Goal: Check status

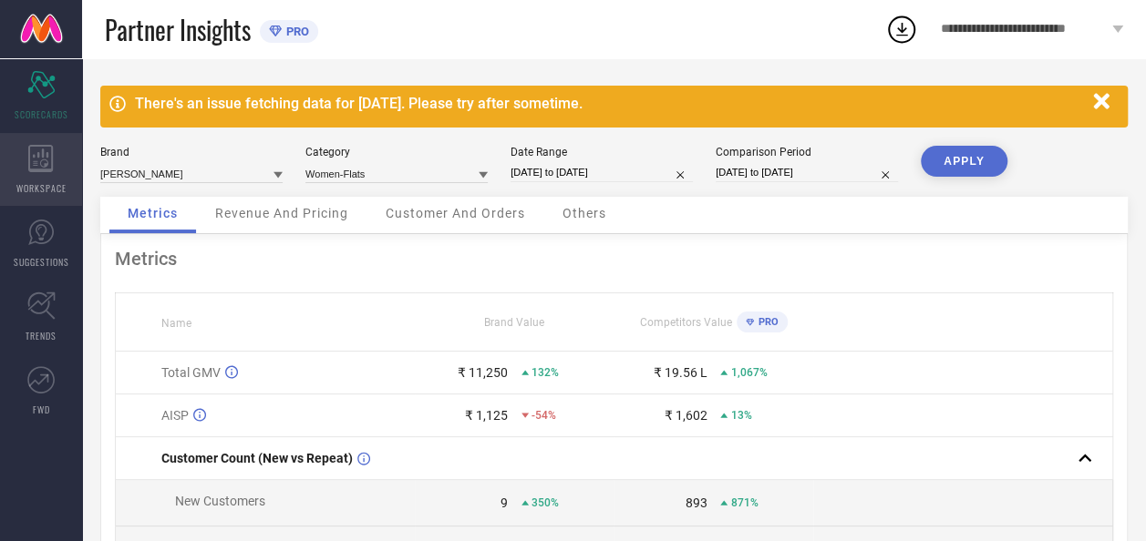
click at [30, 164] on icon at bounding box center [41, 158] width 26 height 27
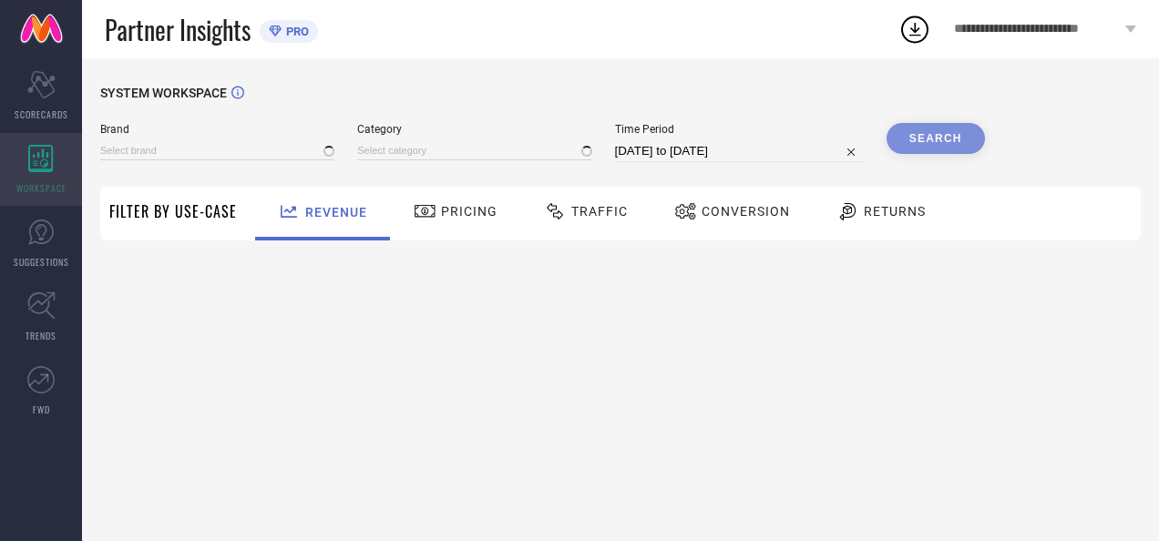
type input "[PERSON_NAME]"
type input "All"
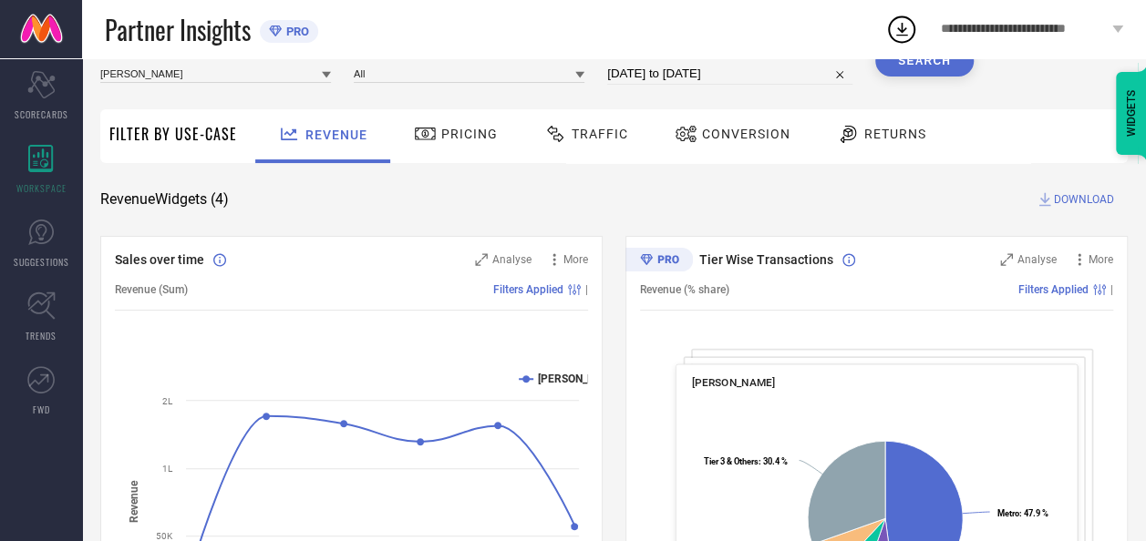
scroll to position [78, 0]
click at [609, 141] on div "Traffic" at bounding box center [586, 133] width 93 height 31
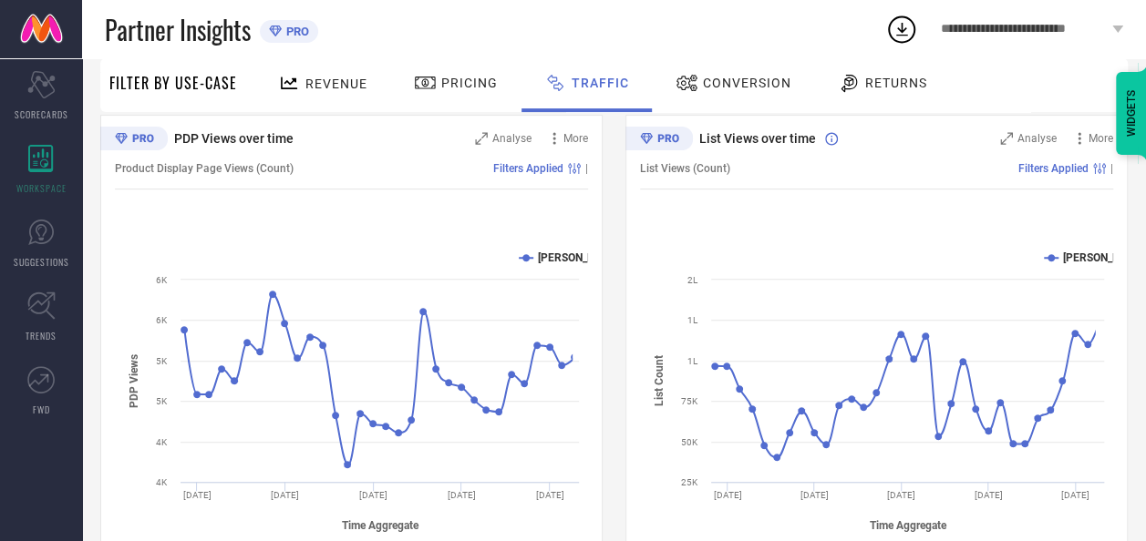
scroll to position [201, 0]
click at [755, 79] on span "Conversion" at bounding box center [747, 83] width 88 height 15
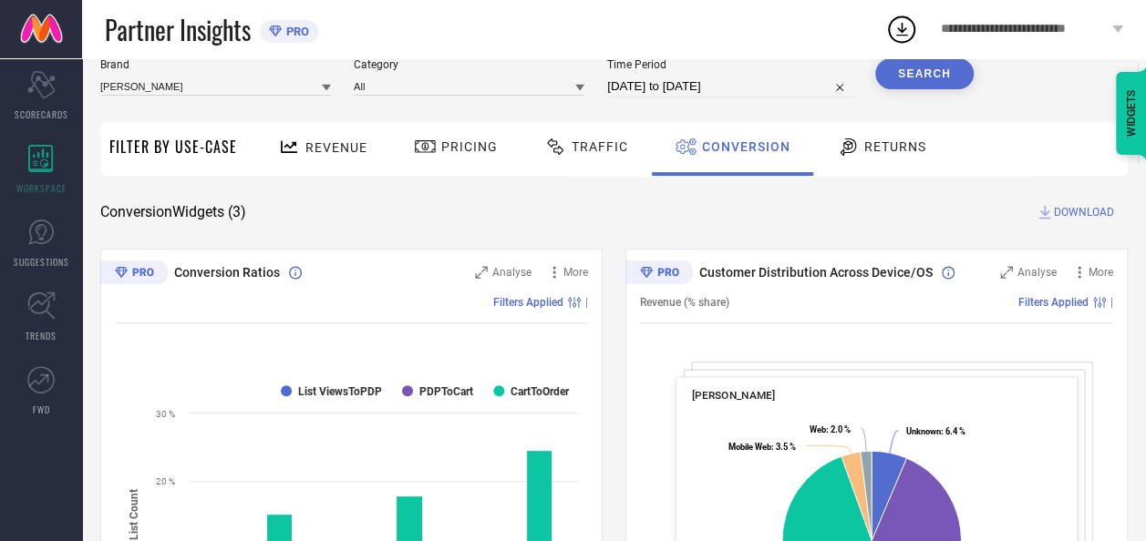
scroll to position [64, 0]
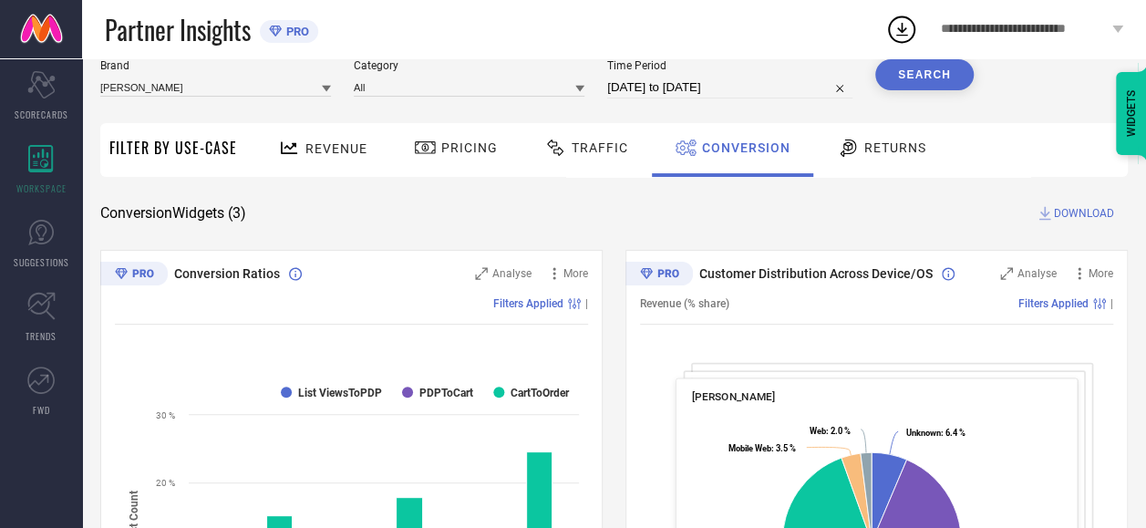
select select "6"
select select "2025"
select select "7"
select select "2025"
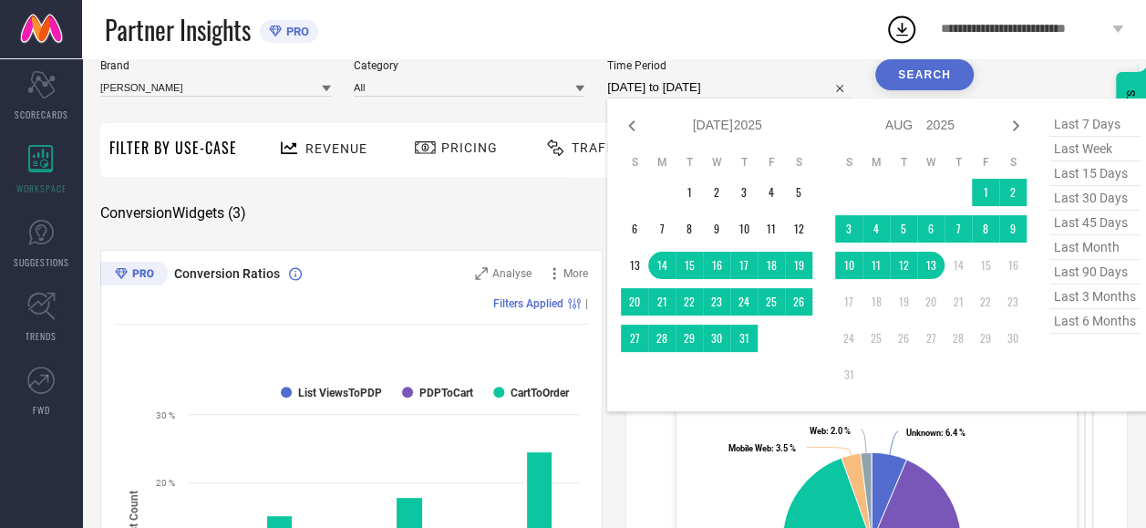
click at [696, 82] on input "[DATE] to [DATE]" at bounding box center [729, 88] width 245 height 22
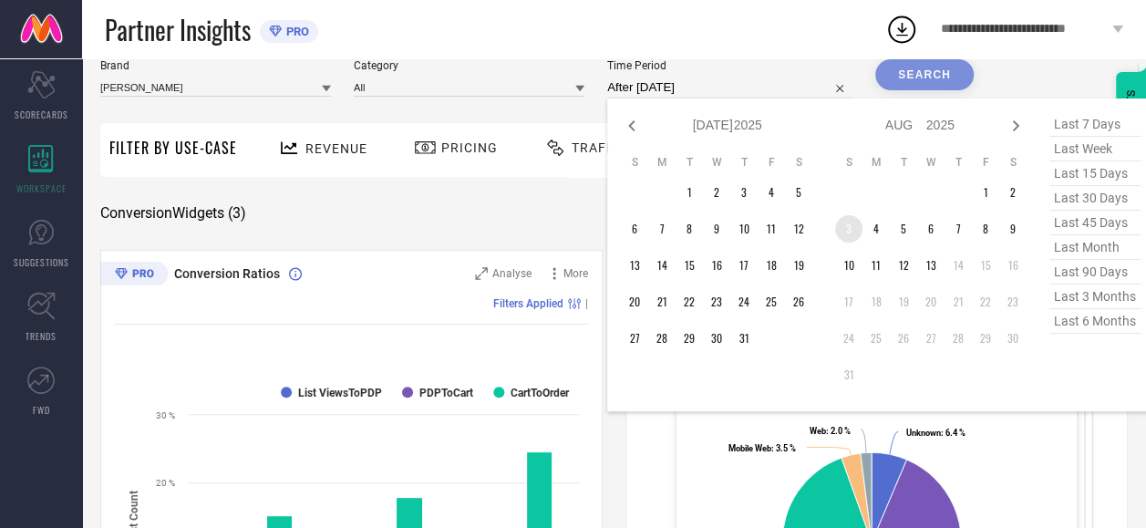
click at [849, 223] on td "3" at bounding box center [848, 228] width 27 height 27
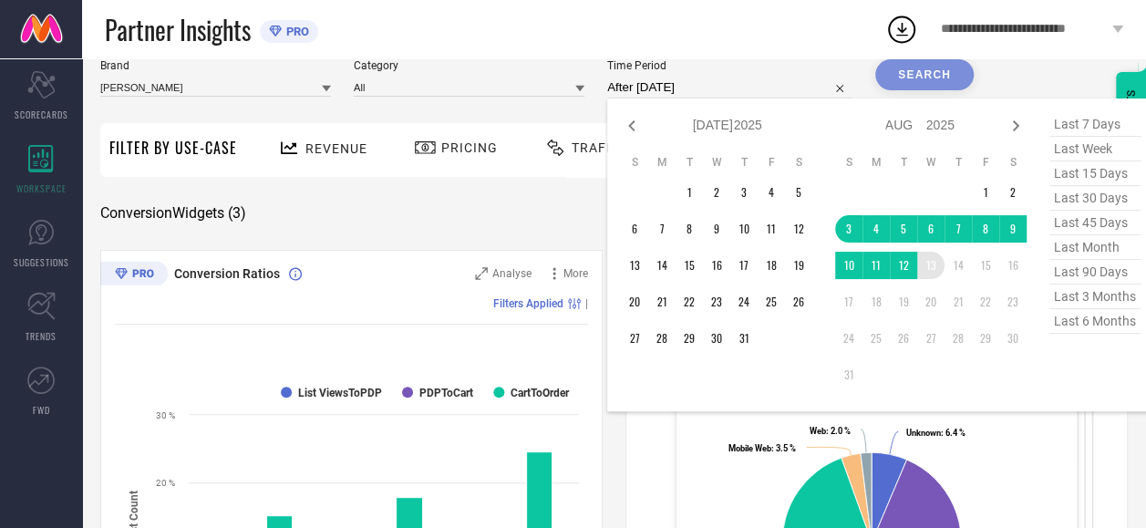
type input "[DATE] to [DATE]"
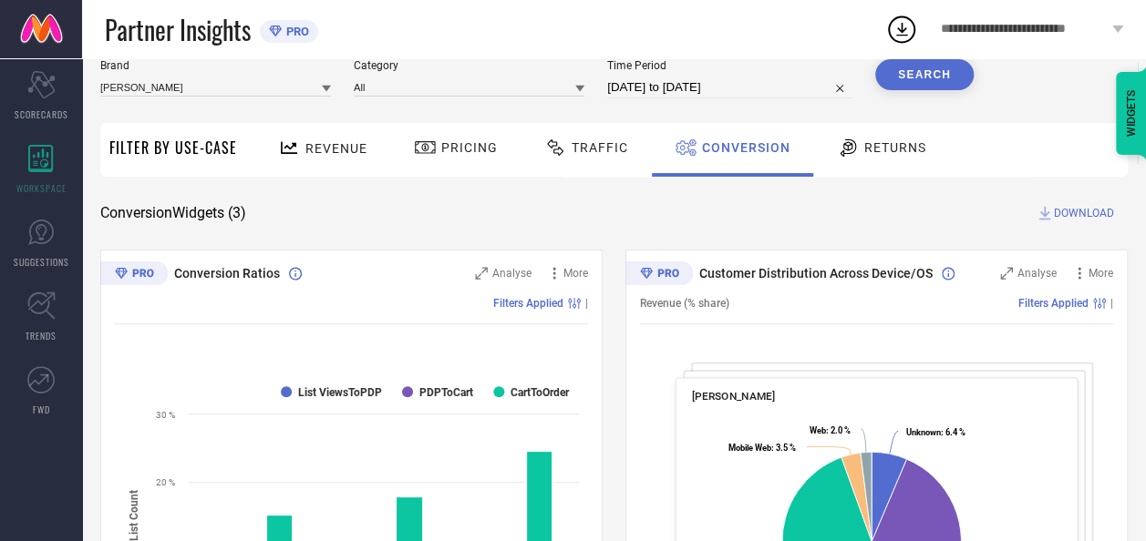
click at [928, 77] on button "Search" at bounding box center [924, 74] width 98 height 31
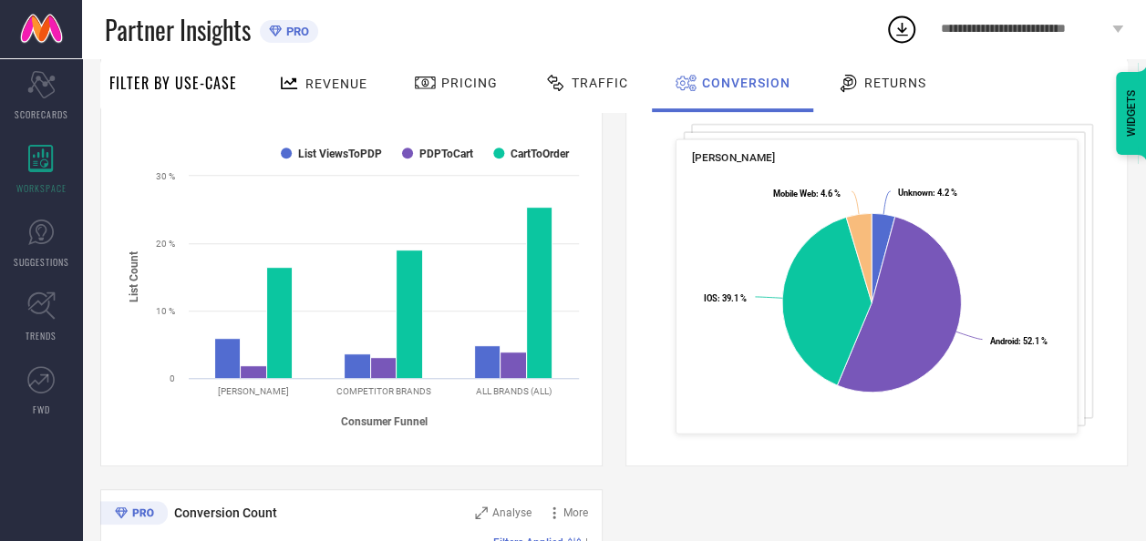
scroll to position [304, 0]
drag, startPoint x: 622, startPoint y: 232, endPoint x: 600, endPoint y: 160, distance: 74.4
click at [600, 160] on div "Conversion Ratios Analyse More Filters Applied | Created with Highcharts 9.3.3 …" at bounding box center [351, 238] width 502 height 456
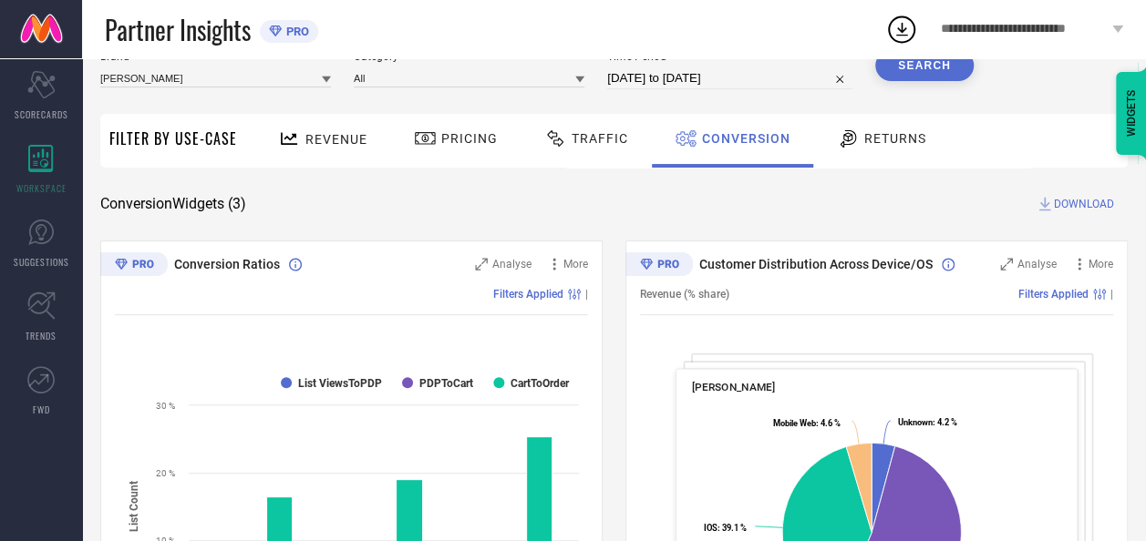
scroll to position [70, 0]
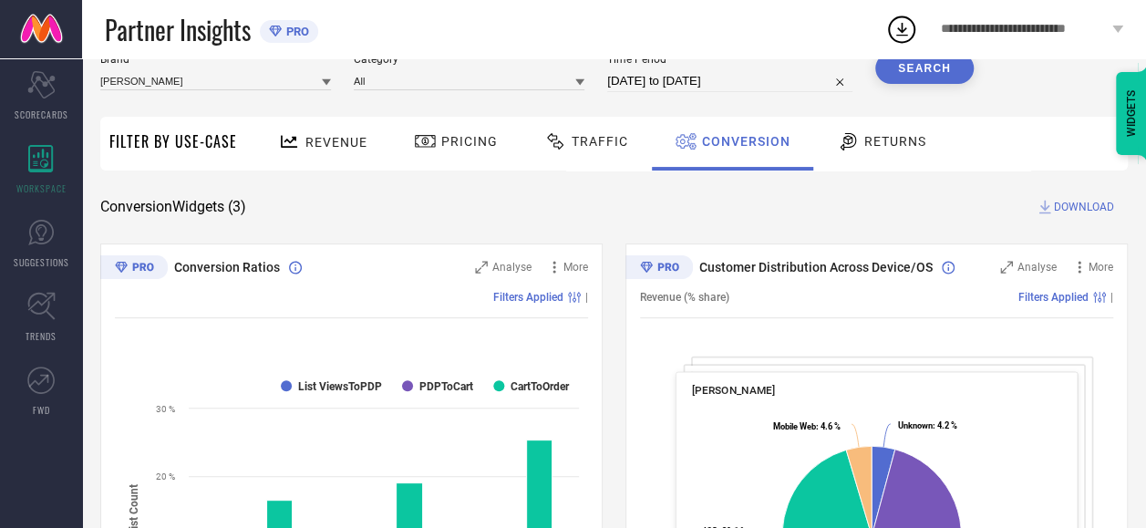
select select "7"
select select "2025"
select select "8"
select select "2025"
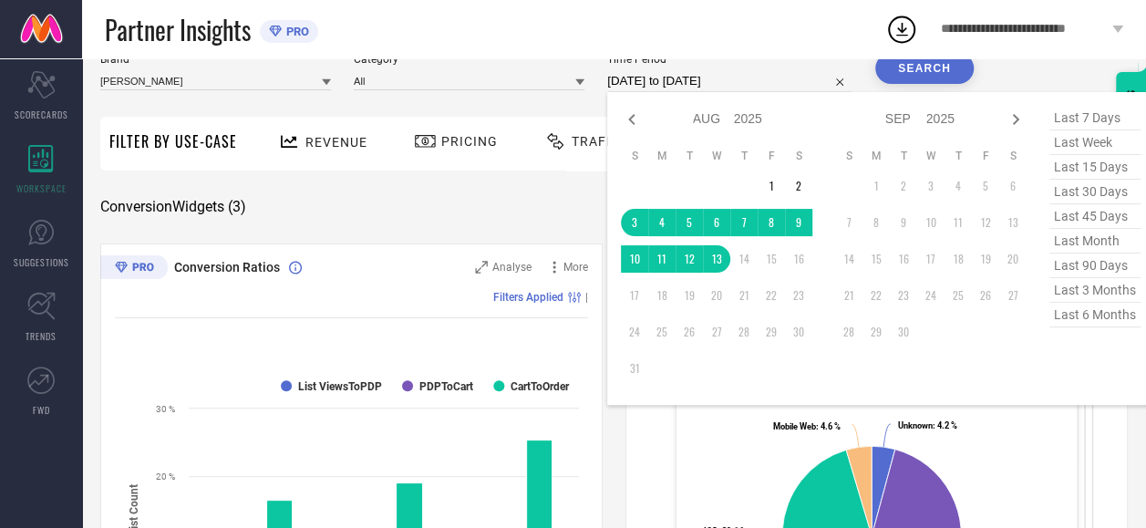
click at [670, 77] on input "[DATE] to [DATE]" at bounding box center [729, 81] width 245 height 22
drag, startPoint x: 720, startPoint y: 234, endPoint x: 722, endPoint y: 257, distance: 22.9
click at [722, 257] on tbody "1 2 3 4 5 6 7 8 9 10 11 12 13 14 15 16 17 18 19 20 21 22 23 24 25 26 27 28 29 3…" at bounding box center [716, 277] width 191 height 210
type input "[DATE] to [DATE]"
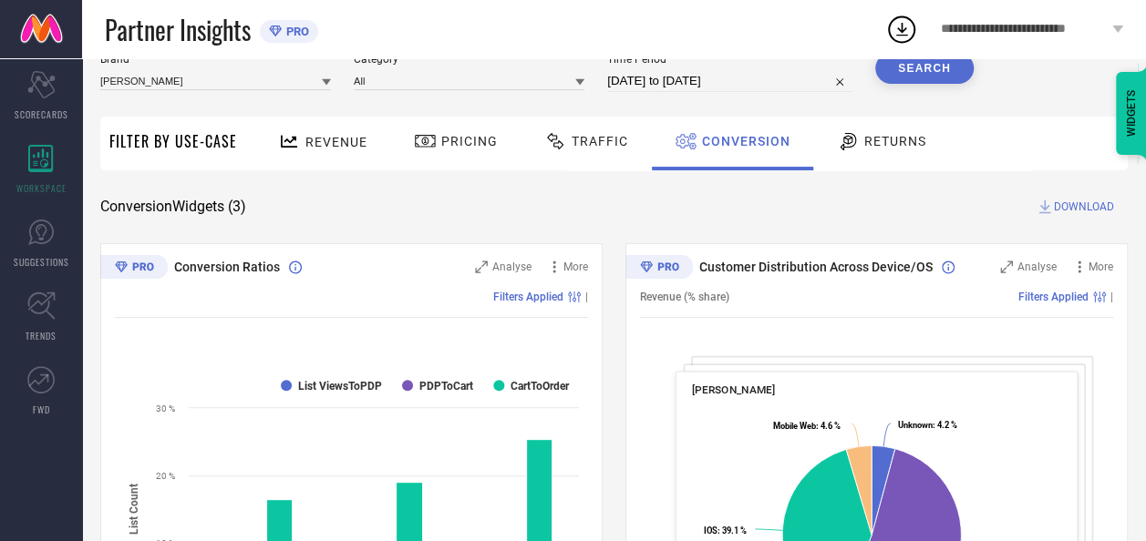
click at [922, 71] on button "Search" at bounding box center [924, 68] width 98 height 31
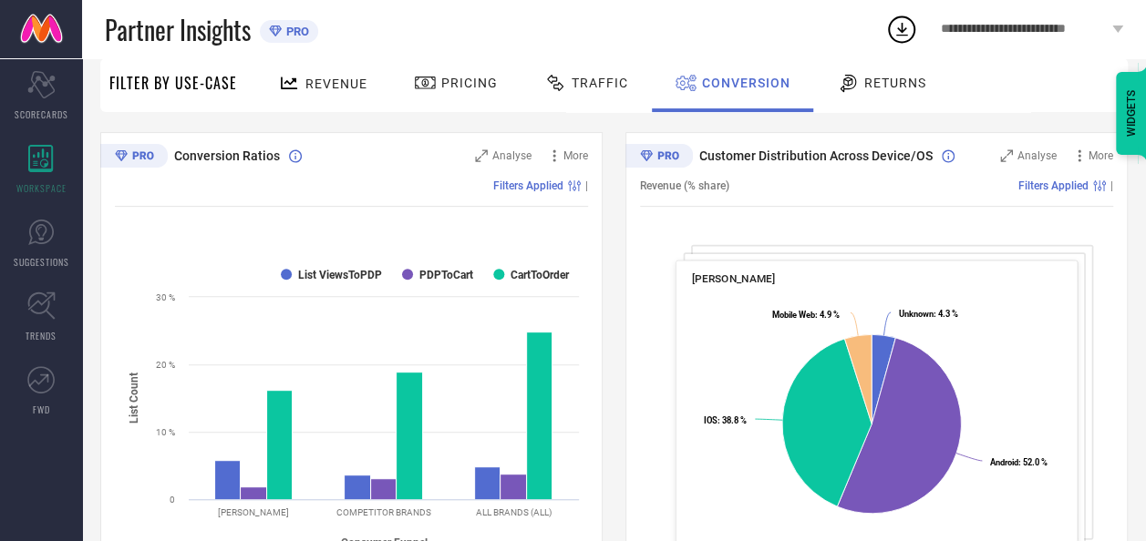
scroll to position [0, 0]
